Goal: Task Accomplishment & Management: Manage account settings

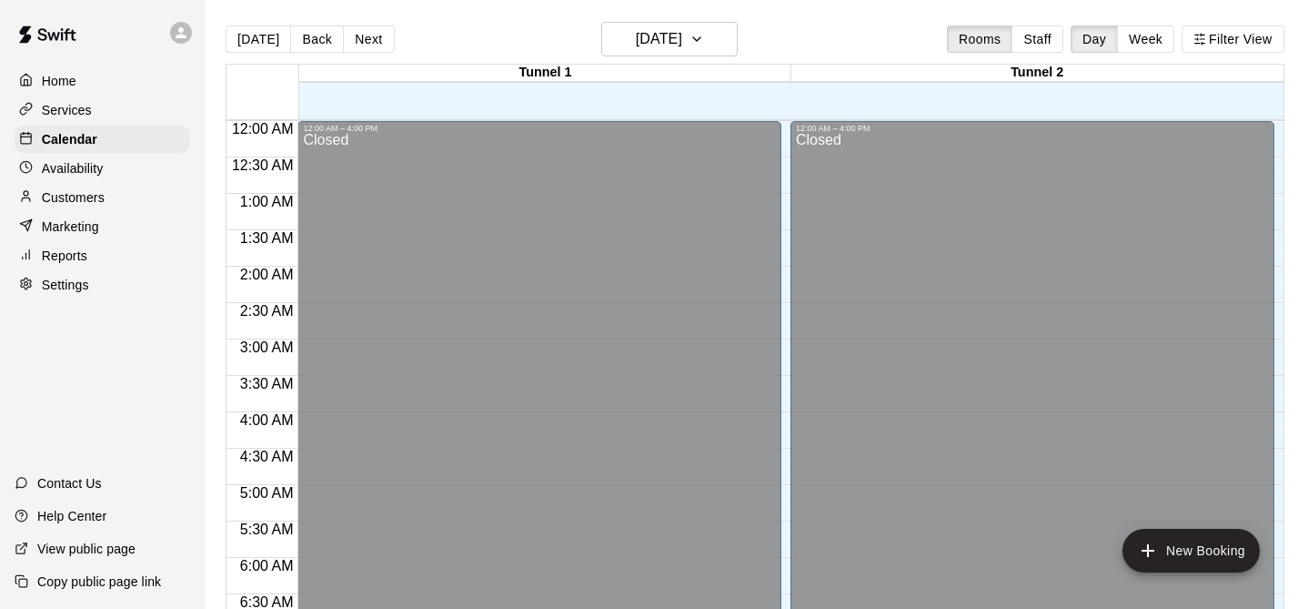
scroll to position [1173, 0]
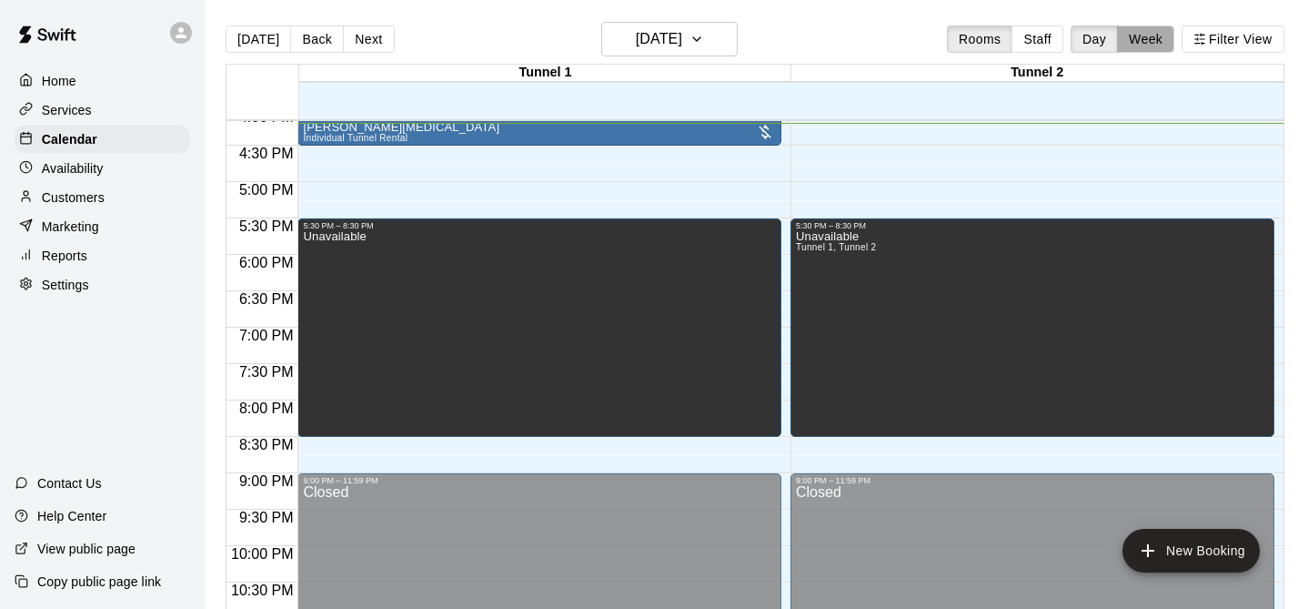
click at [1142, 47] on button "Week" at bounding box center [1145, 38] width 57 height 27
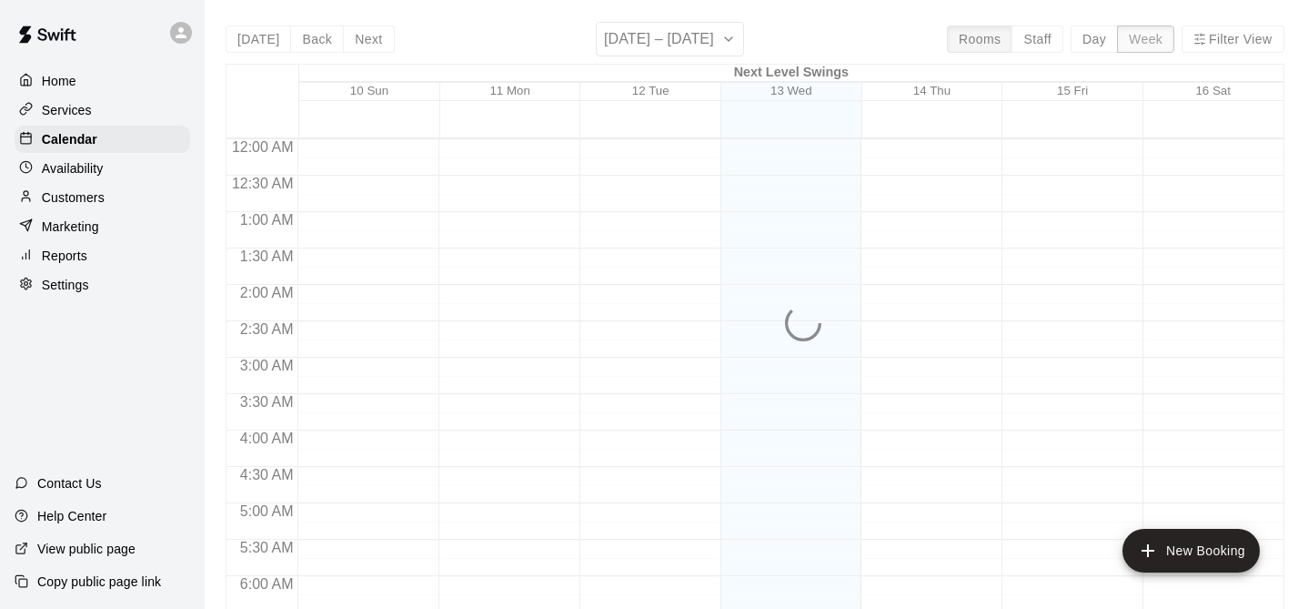
scroll to position [1178, 0]
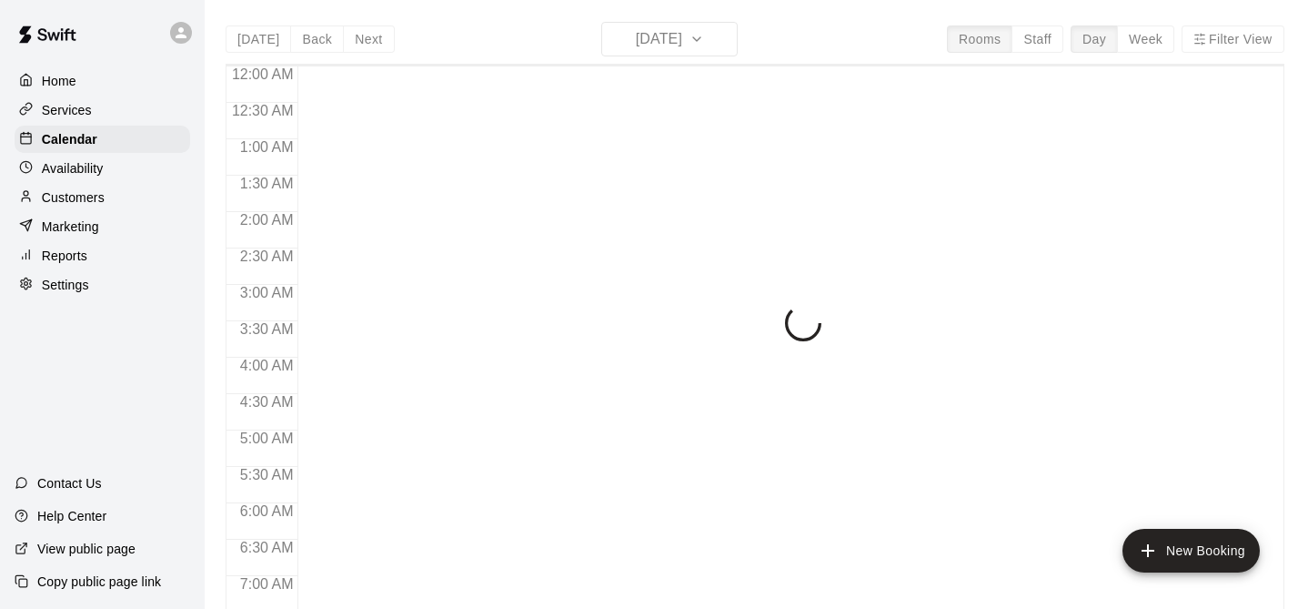
scroll to position [1180, 0]
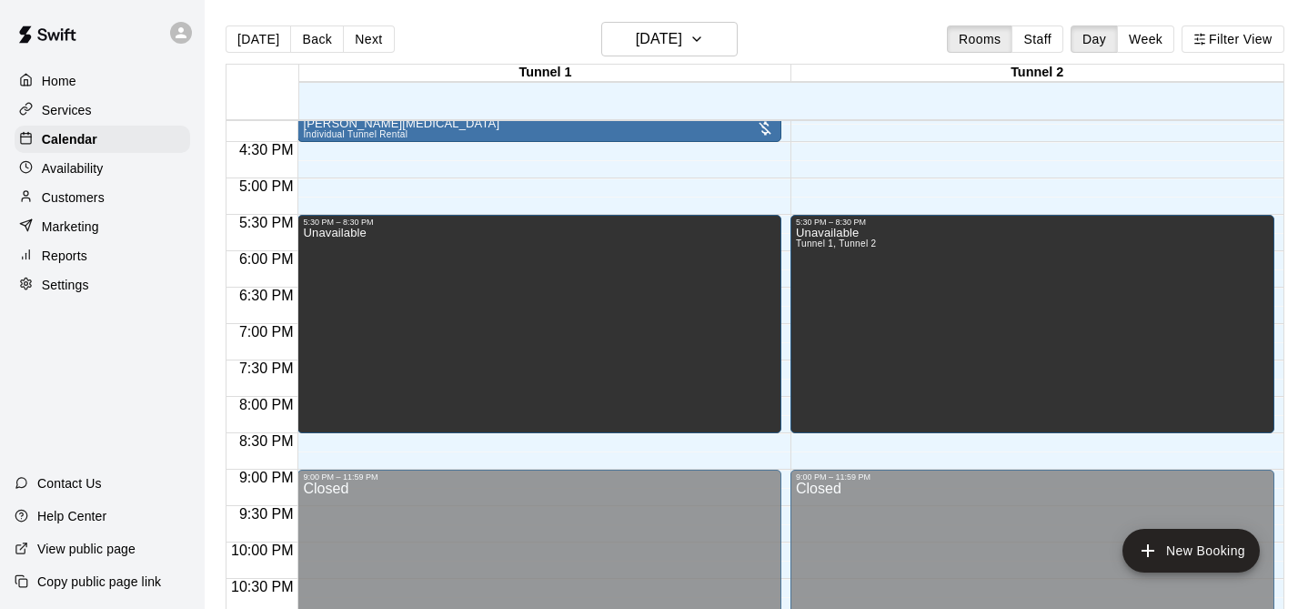
click at [1130, 43] on button "Week" at bounding box center [1145, 38] width 57 height 27
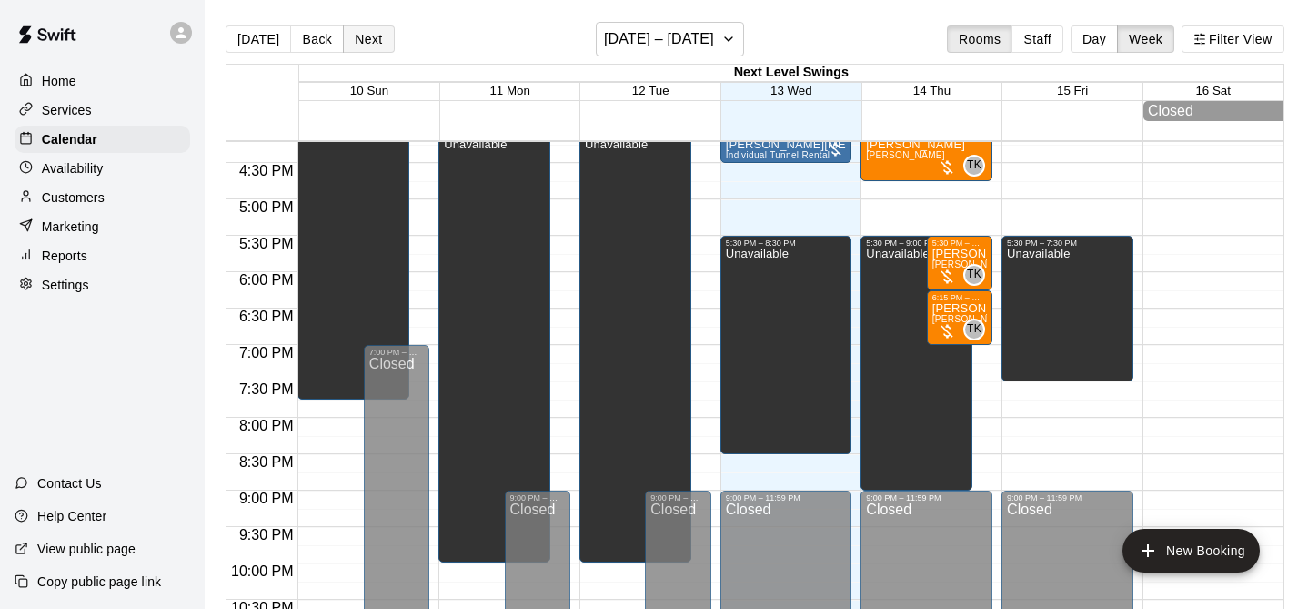
click at [358, 39] on button "Next" at bounding box center [368, 38] width 51 height 27
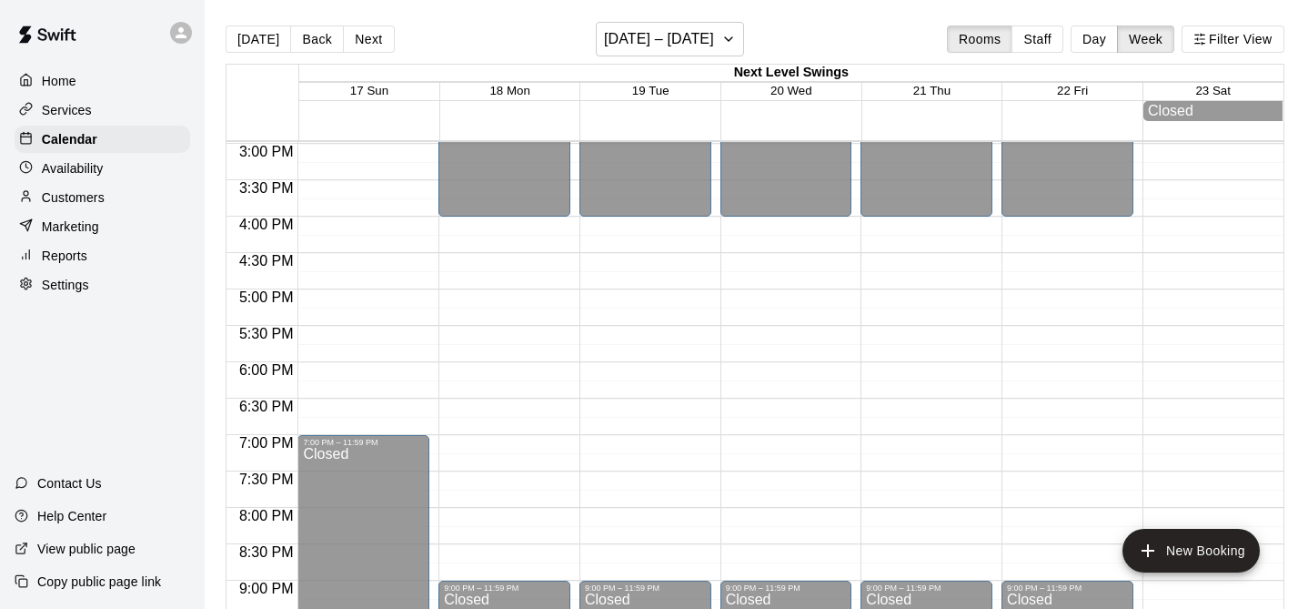
scroll to position [1087, 0]
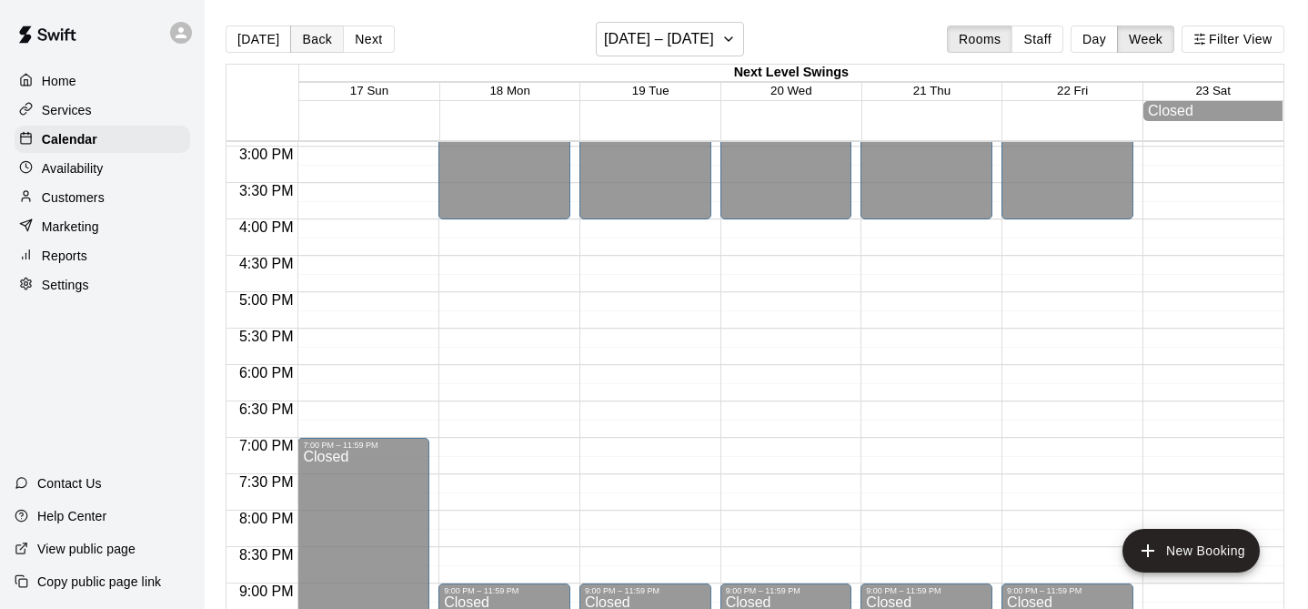
click at [312, 45] on button "Back" at bounding box center [317, 38] width 54 height 27
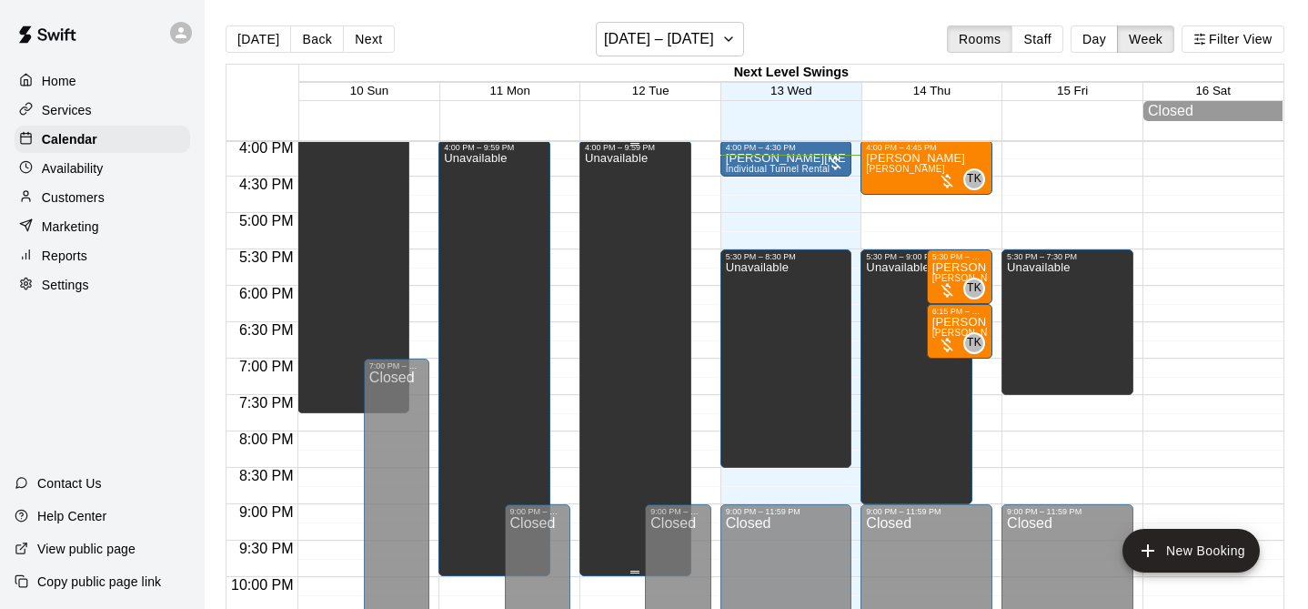
scroll to position [1168, 0]
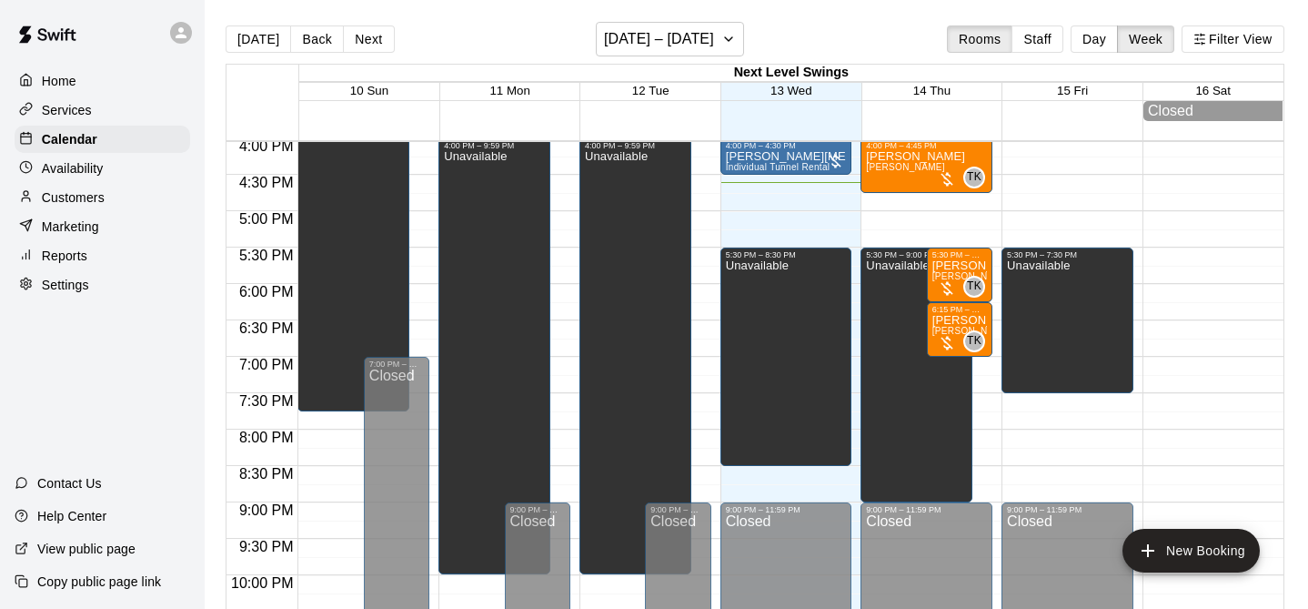
click at [61, 177] on div "Availability" at bounding box center [103, 168] width 176 height 27
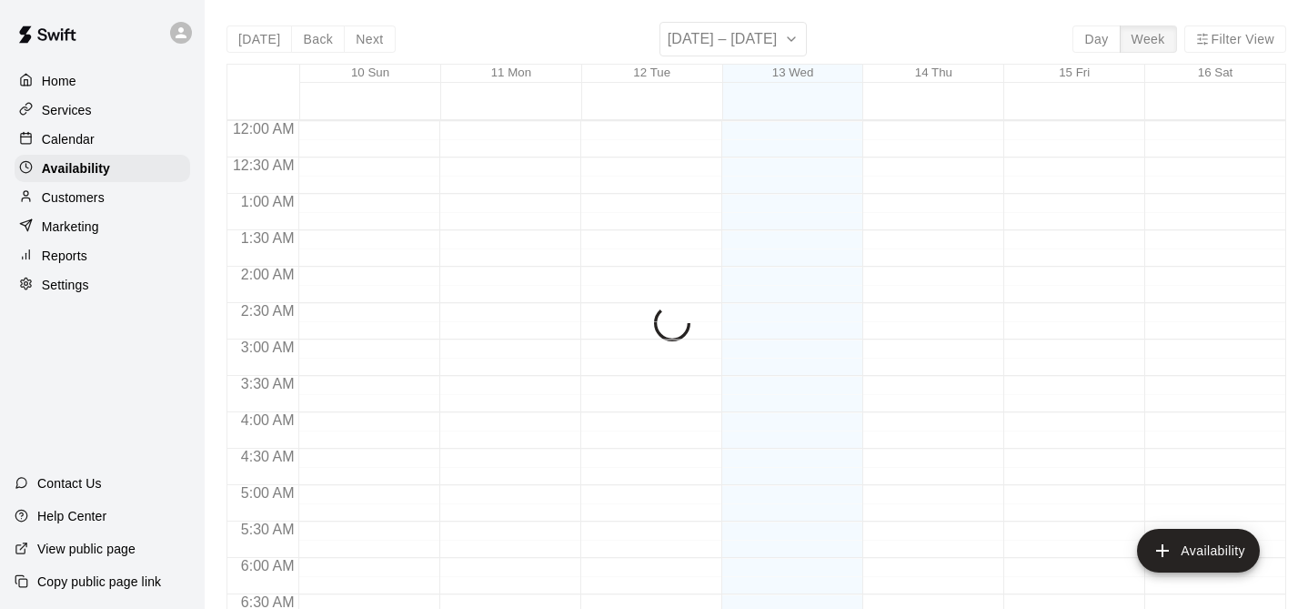
scroll to position [1208, 0]
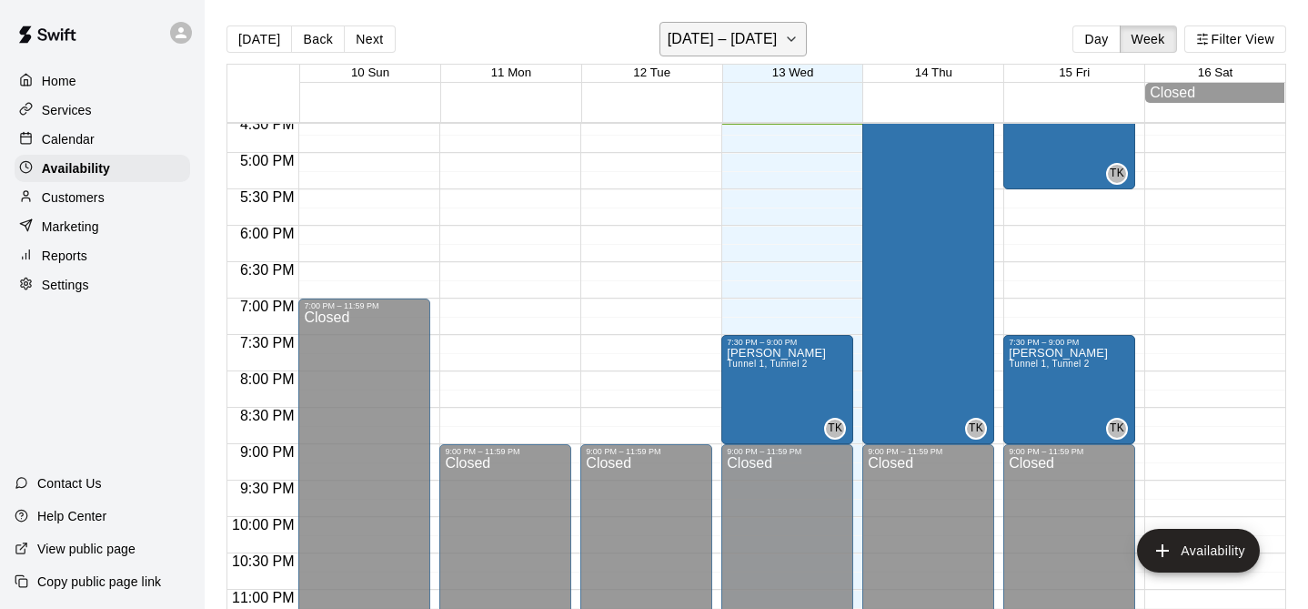
click at [751, 41] on h6 "[DATE] – [DATE]" at bounding box center [723, 38] width 110 height 25
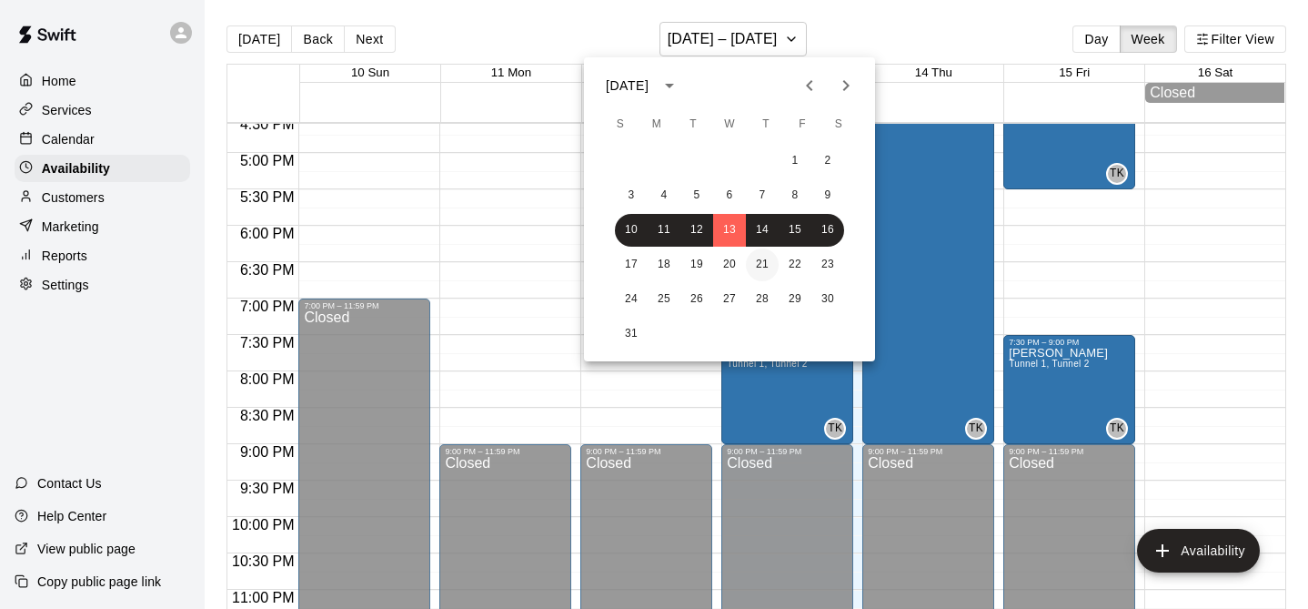
click at [753, 258] on button "21" at bounding box center [762, 264] width 33 height 33
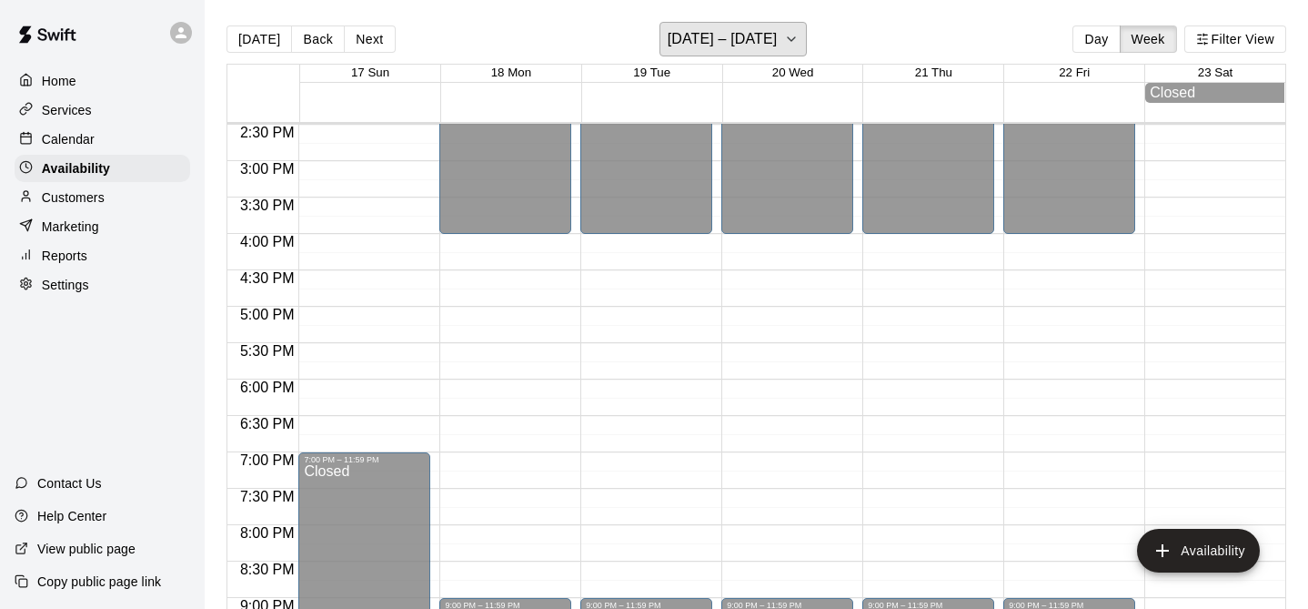
scroll to position [1090, 0]
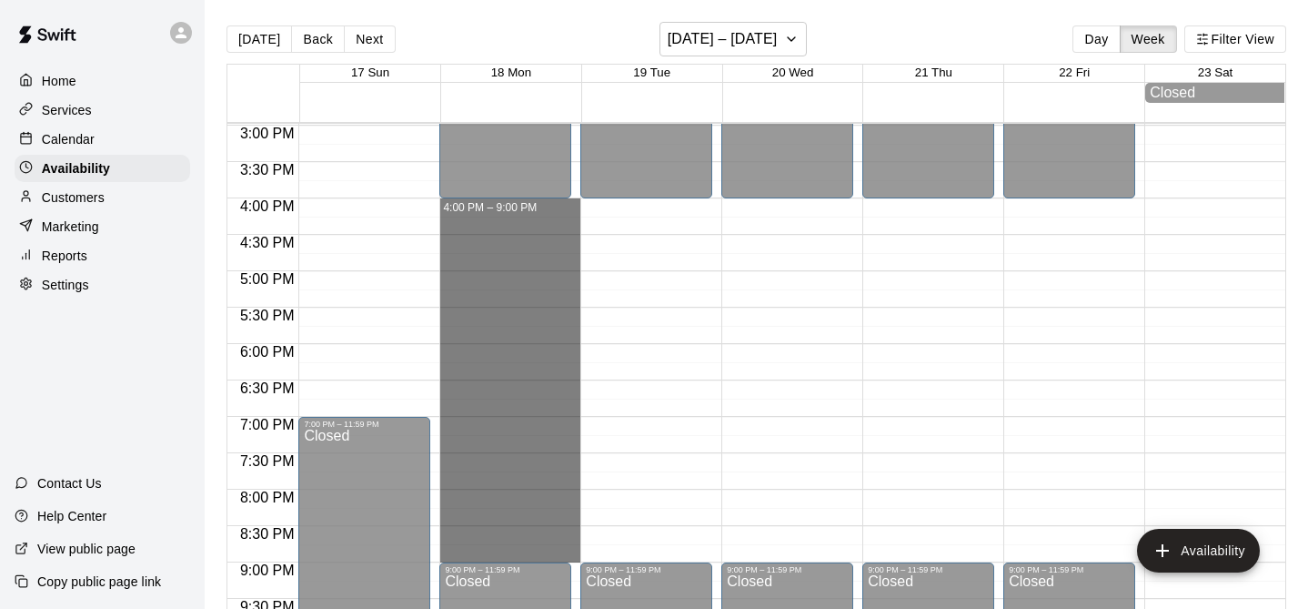
drag, startPoint x: 542, startPoint y: 210, endPoint x: 507, endPoint y: 549, distance: 341.2
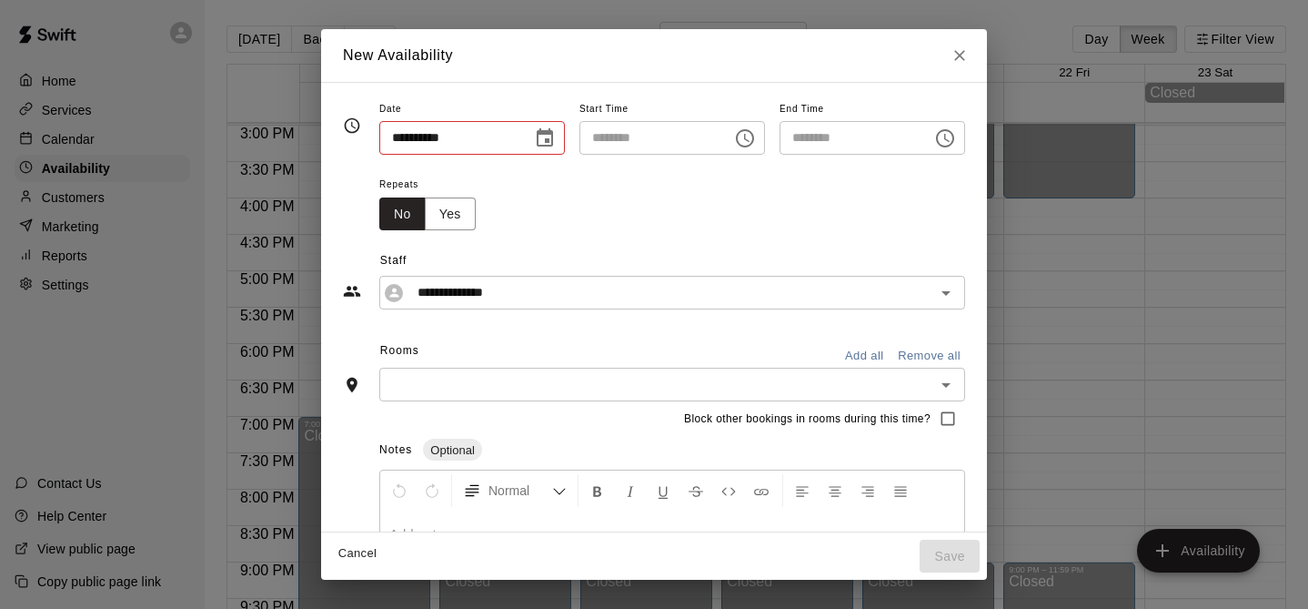
type input "**********"
type input "********"
click at [879, 360] on button "Add all" at bounding box center [864, 356] width 58 height 28
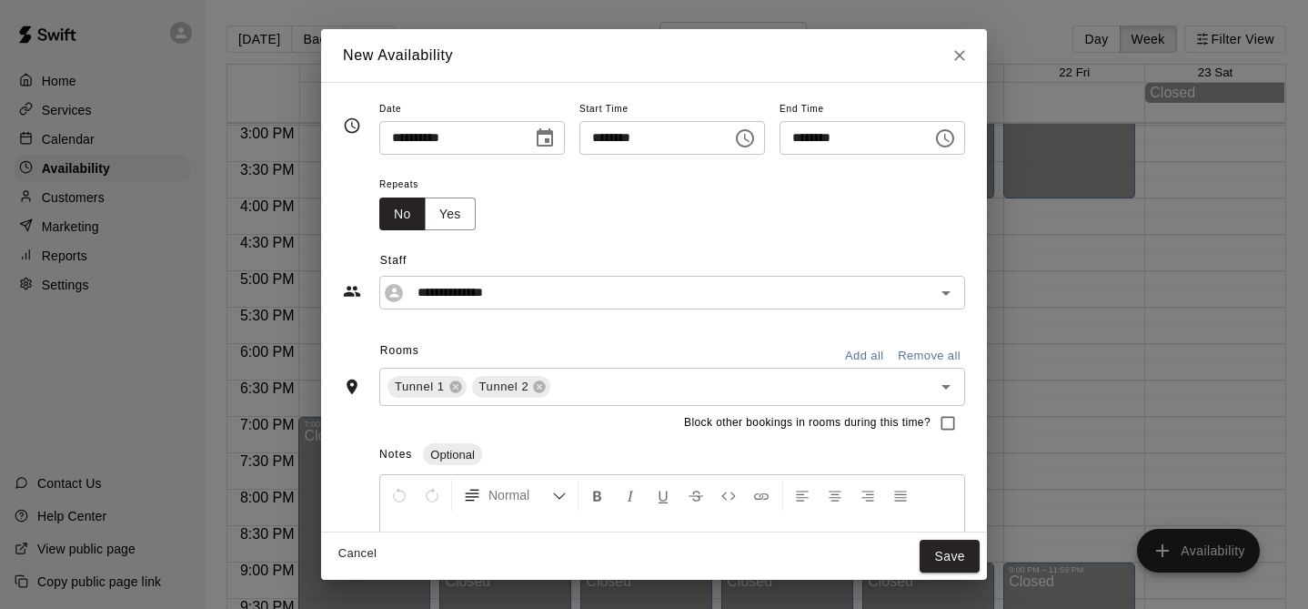
click at [349, 550] on button "Cancel" at bounding box center [357, 553] width 58 height 28
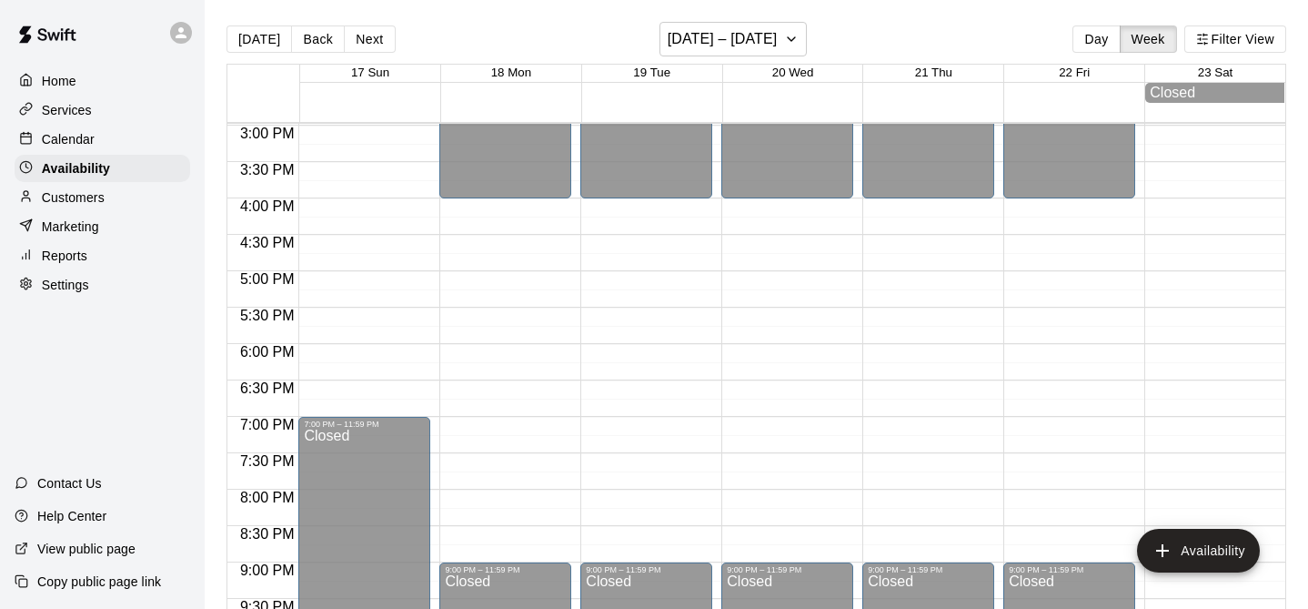
type input "**********"
click at [76, 143] on p "Calendar" at bounding box center [68, 139] width 53 height 18
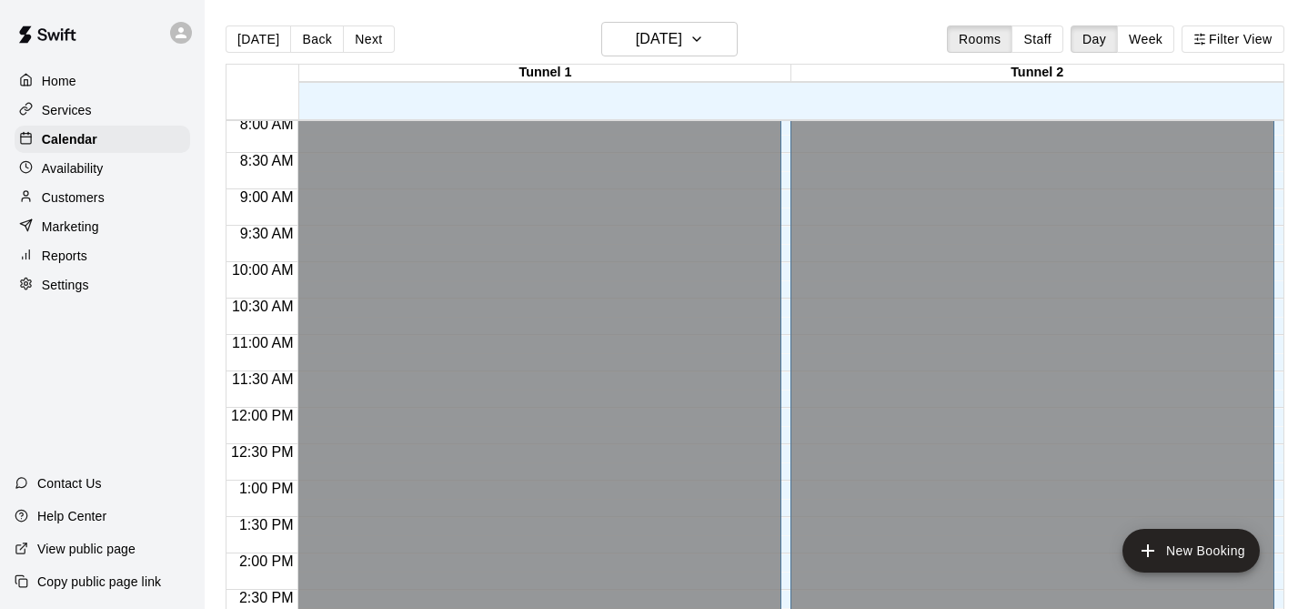
scroll to position [603, 0]
